Goal: Task Accomplishment & Management: Manage account settings

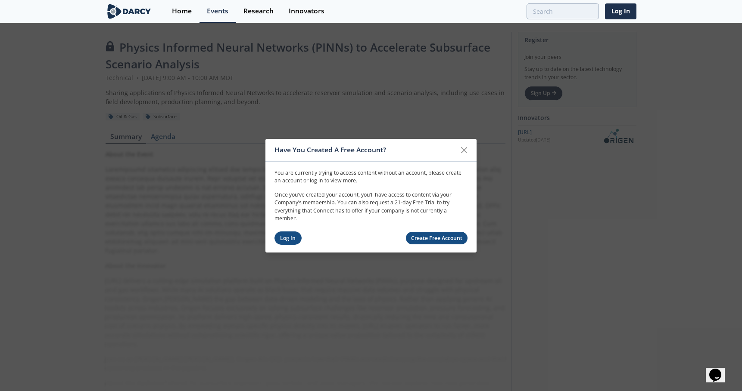
click at [286, 239] on link "Log In" at bounding box center [287, 238] width 27 height 13
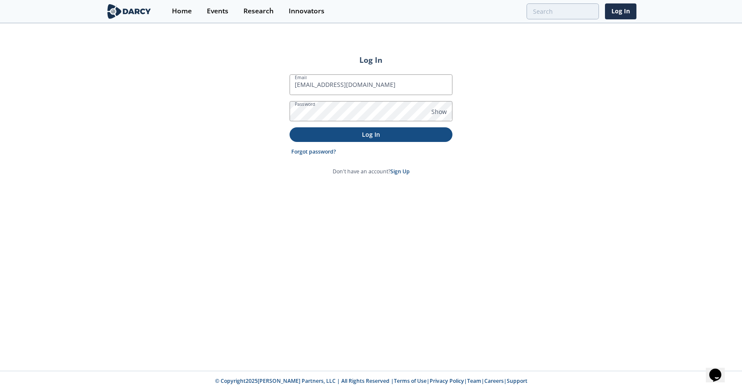
click at [376, 134] on p "Log In" at bounding box center [370, 134] width 151 height 9
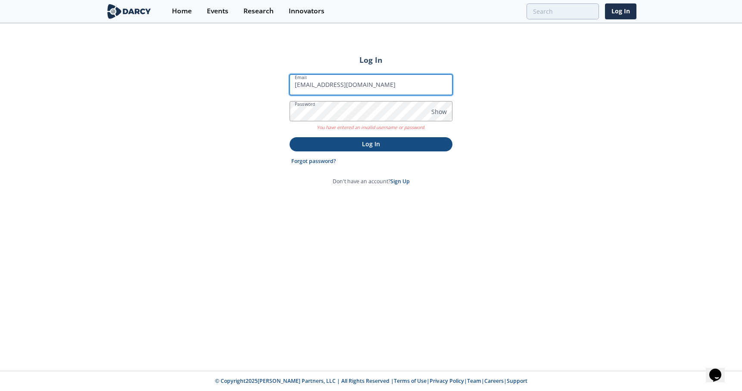
click at [398, 83] on input "nalexander@wcap.ca" at bounding box center [370, 85] width 163 height 21
drag, startPoint x: 381, startPoint y: 85, endPoint x: 262, endPoint y: 93, distance: 119.6
click at [262, 93] on div "Log In Email Chief Reservoir Engineer Password Show You have entered an invalid…" at bounding box center [371, 197] width 742 height 347
type input "nalexander@wcap.ca"
click at [579, 113] on div "Log In Email nalexander@wcap.ca Password Show You have entered an invalid usern…" at bounding box center [371, 197] width 742 height 347
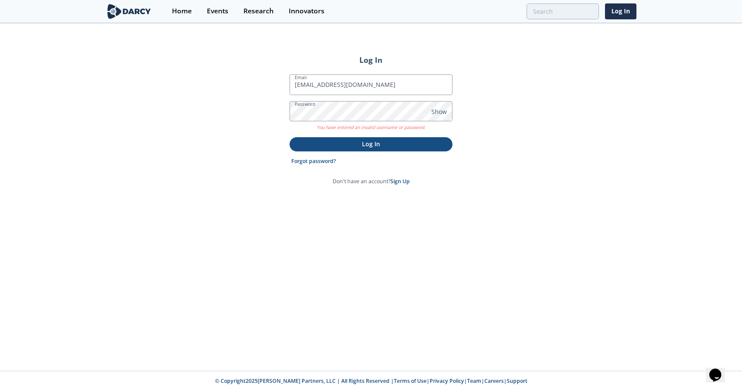
click at [378, 143] on p "Log In" at bounding box center [370, 144] width 151 height 9
click at [554, 189] on div "Log In Email nalexander@wcap.ca Password Show You have entered an invalid usern…" at bounding box center [371, 197] width 742 height 347
click at [289, 75] on div at bounding box center [289, 75] width 0 height 0
click at [346, 146] on p "Log In" at bounding box center [370, 144] width 151 height 9
click at [319, 161] on link "Forgot password?" at bounding box center [313, 162] width 45 height 8
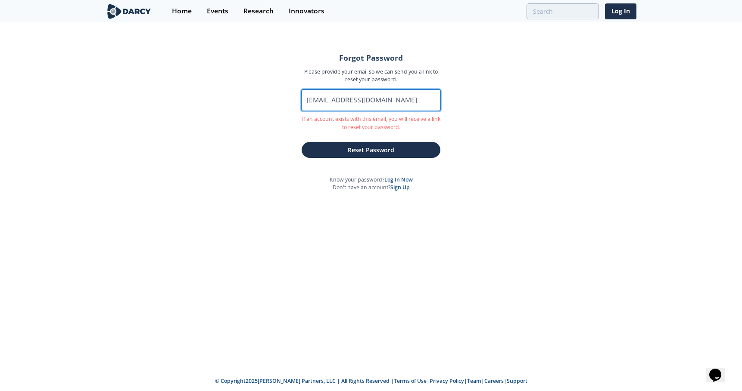
click at [382, 102] on input "nalexander@wcap.ca" at bounding box center [370, 101] width 139 height 22
click at [555, 207] on div "Forgot Password Please provide your email so we can send you a link to reset yo…" at bounding box center [371, 197] width 742 height 347
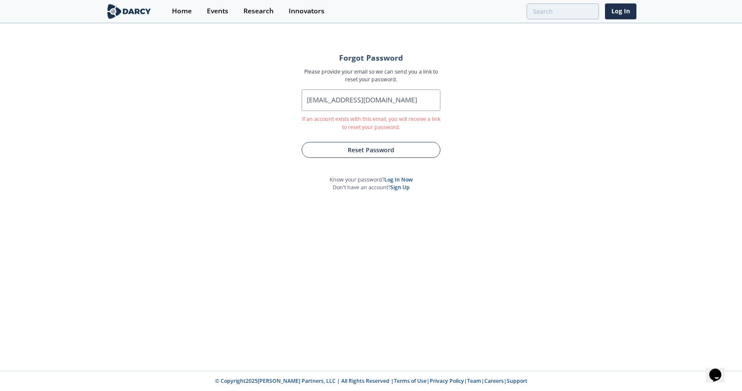
click at [367, 154] on button "Reset Password" at bounding box center [370, 150] width 139 height 16
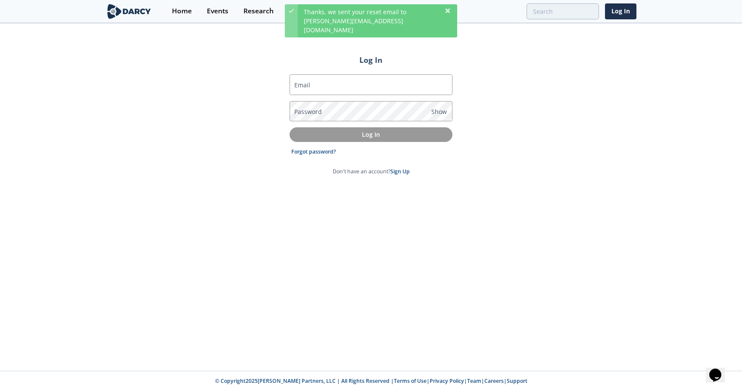
type input "Chief Reservoir Engineer"
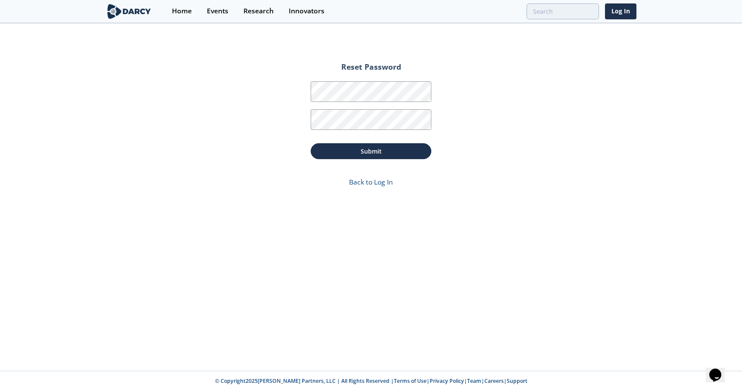
drag, startPoint x: 597, startPoint y: 141, endPoint x: 560, endPoint y: 141, distance: 36.6
click at [597, 141] on div "Reset Password Password Password Confirmation Submit Back to Log In" at bounding box center [371, 197] width 742 height 347
click at [383, 153] on button "Submit" at bounding box center [371, 151] width 121 height 16
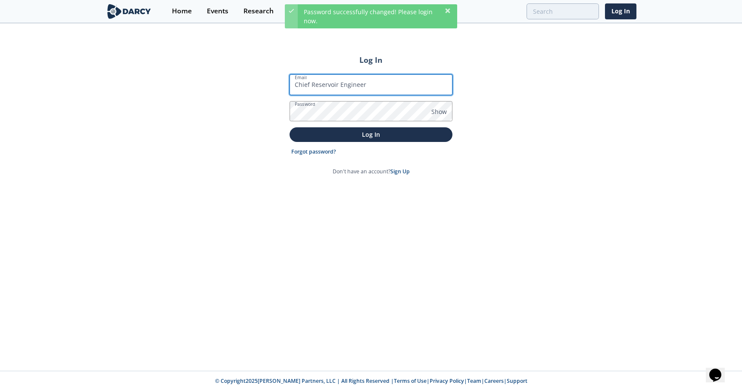
drag, startPoint x: 379, startPoint y: 86, endPoint x: 253, endPoint y: 84, distance: 126.2
click at [218, 82] on div "Log In Email Chief Reservoir Engineer Password Show Log In Forgot password? Don…" at bounding box center [371, 197] width 742 height 347
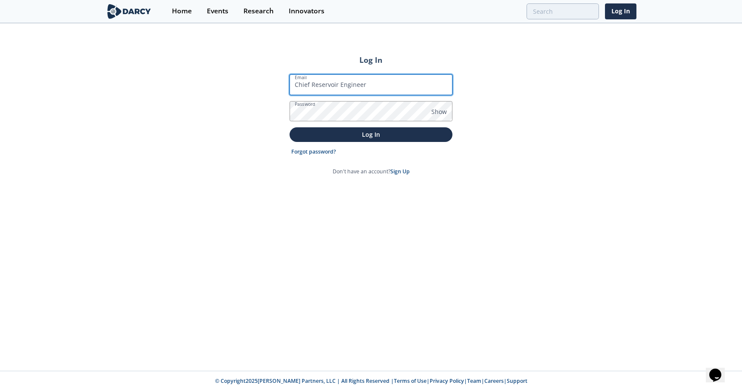
drag, startPoint x: 336, startPoint y: 90, endPoint x: 382, endPoint y: 86, distance: 45.8
click at [337, 90] on input "Chief Reservoir Engineer" at bounding box center [370, 85] width 163 height 21
type input "nalexander@wcap.ca"
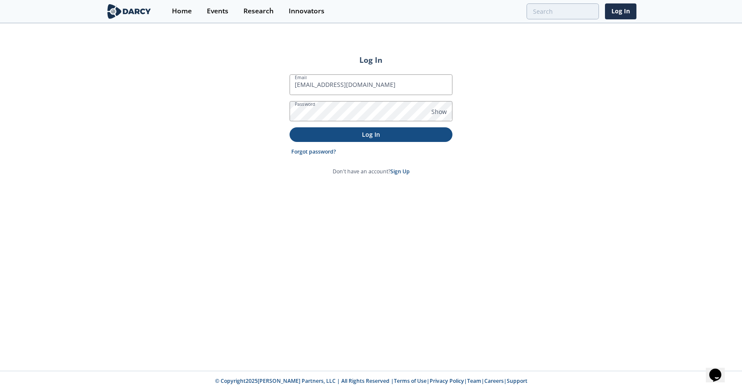
click at [370, 136] on p "Log In" at bounding box center [370, 134] width 151 height 9
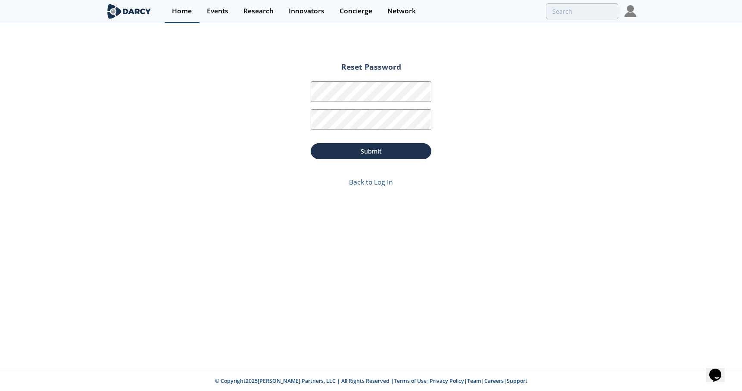
click at [171, 10] on link "Home" at bounding box center [182, 11] width 35 height 23
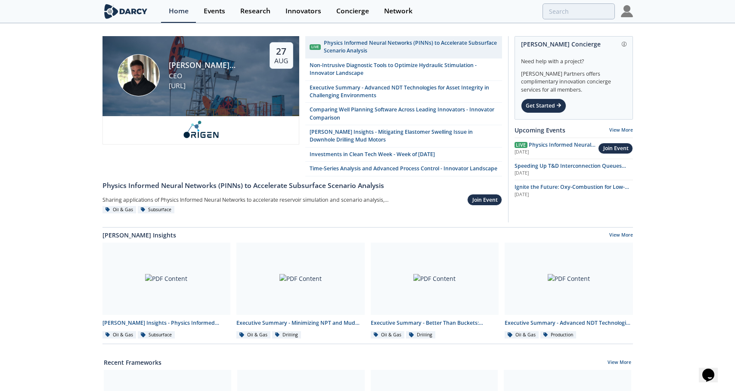
click at [629, 14] on img at bounding box center [627, 11] width 12 height 12
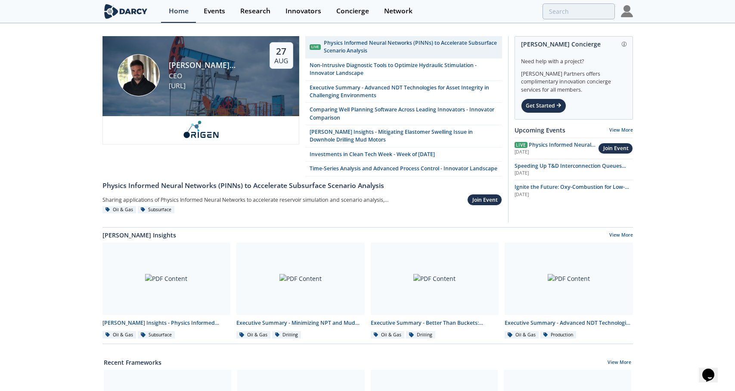
drag, startPoint x: 59, startPoint y: 61, endPoint x: 96, endPoint y: 61, distance: 37.5
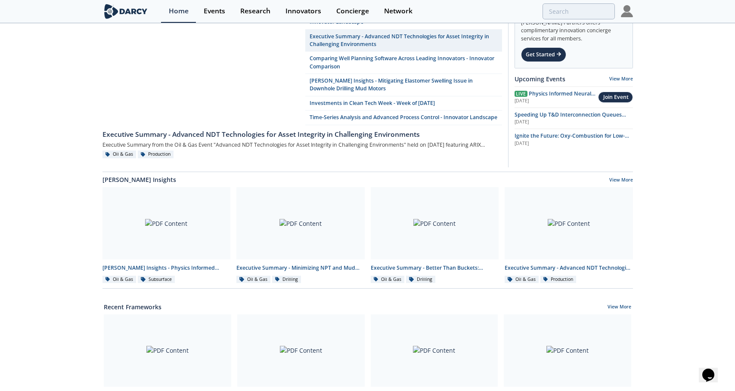
scroll to position [72, 0]
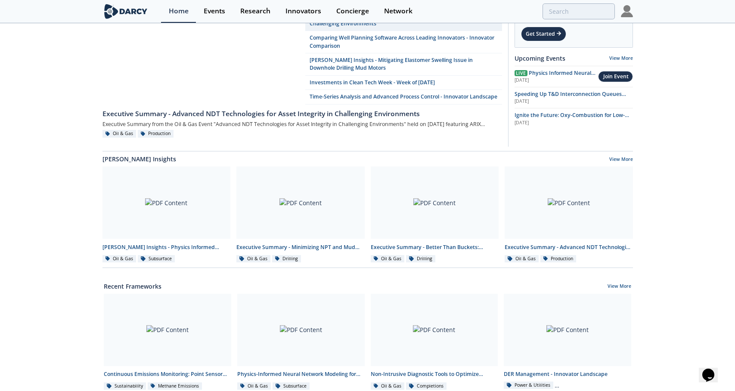
click at [153, 199] on div at bounding box center [167, 203] width 128 height 72
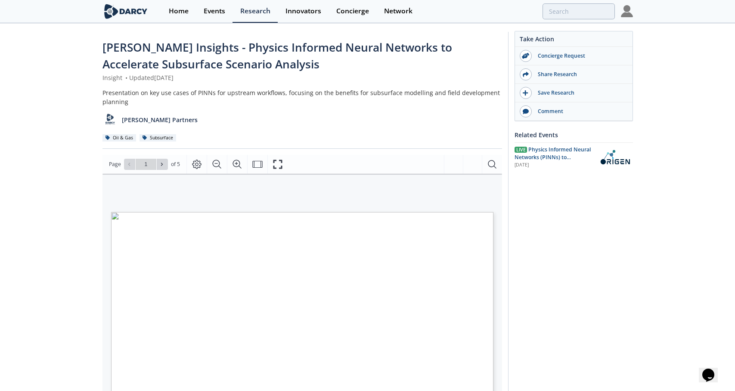
scroll to position [72, 0]
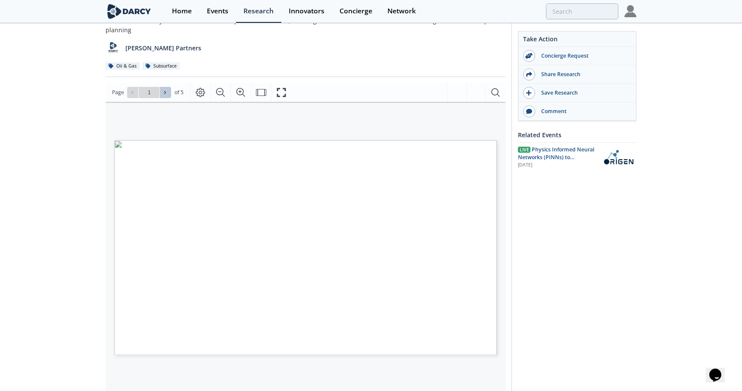
click at [163, 92] on icon at bounding box center [164, 92] width 5 height 5
click at [128, 95] on button at bounding box center [132, 92] width 11 height 11
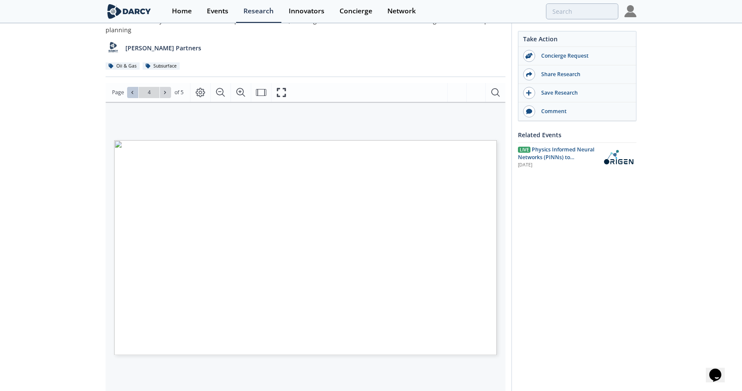
click at [128, 95] on button at bounding box center [132, 92] width 11 height 11
click at [130, 95] on span at bounding box center [133, 93] width 6 height 6
click at [130, 96] on button at bounding box center [132, 92] width 11 height 11
click at [165, 94] on icon at bounding box center [164, 92] width 5 height 5
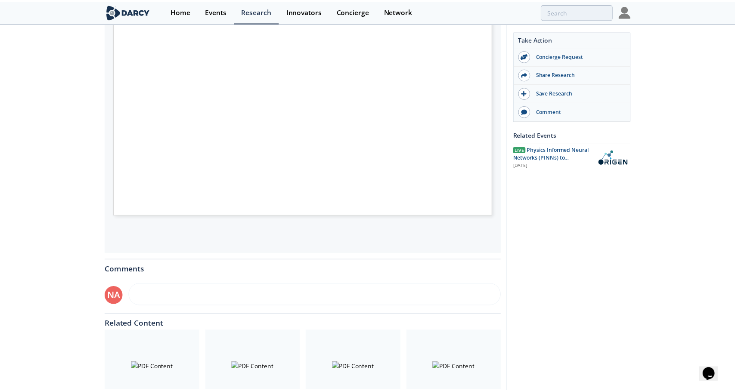
scroll to position [287, 0]
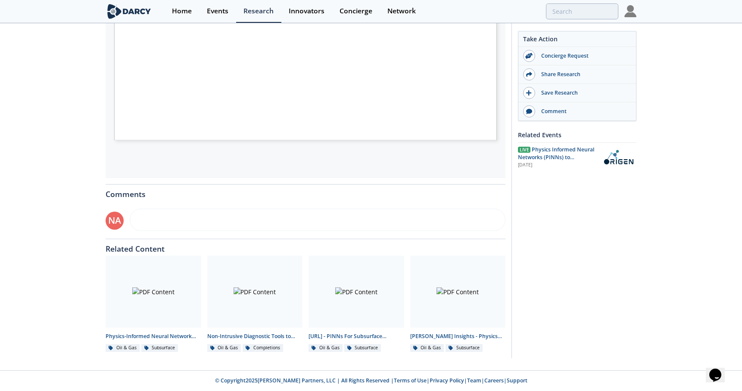
type input "1"
click at [554, 217] on div "Take Action Concierge Request Share Research Save Research Comment Related Even…" at bounding box center [570, 52] width 125 height 614
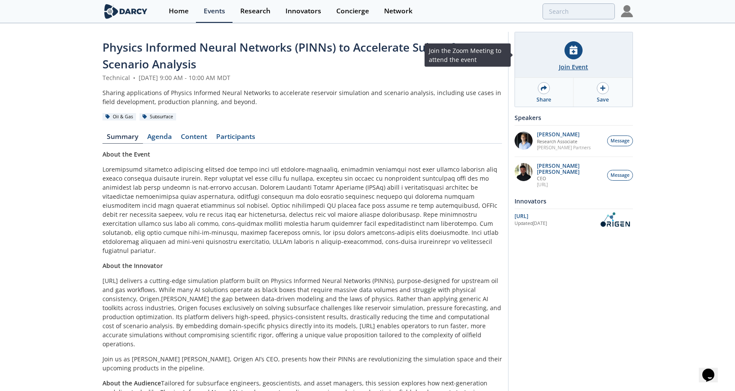
click at [573, 58] on div at bounding box center [574, 50] width 18 height 18
